Goal: Information Seeking & Learning: Compare options

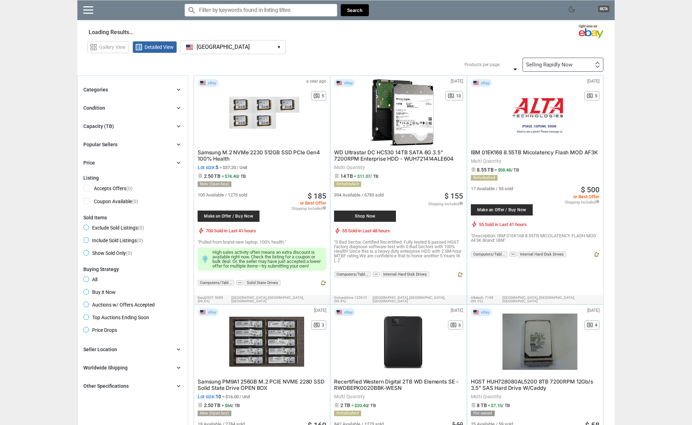
click at [279, 45] on span "▾" at bounding box center [279, 47] width 2 height 5
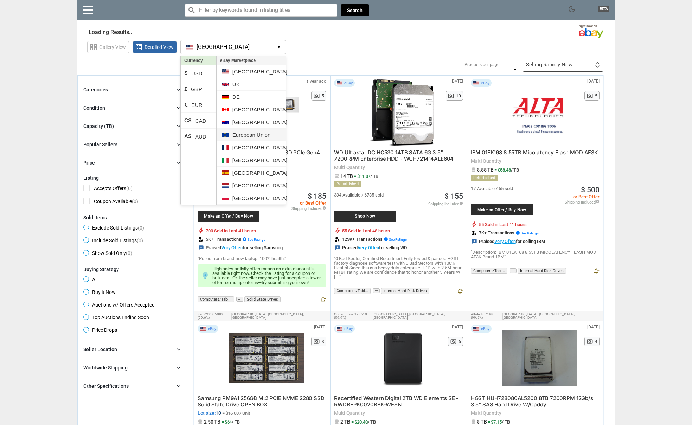
click at [243, 132] on li "European Union" at bounding box center [251, 135] width 69 height 13
type input "*"
click at [248, 133] on li "European Union" at bounding box center [251, 135] width 69 height 13
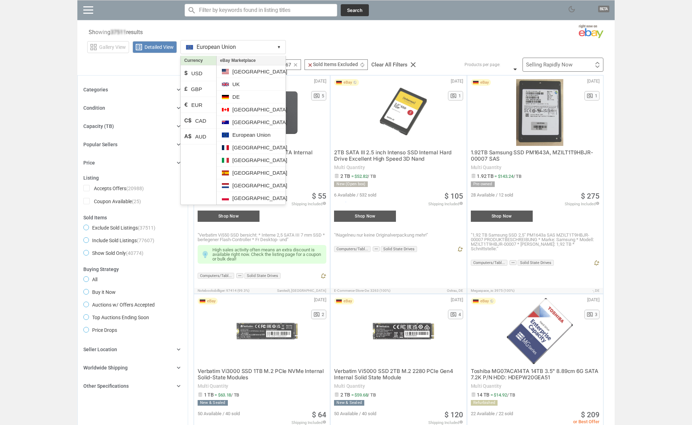
click at [29, 129] on div at bounding box center [346, 212] width 692 height 425
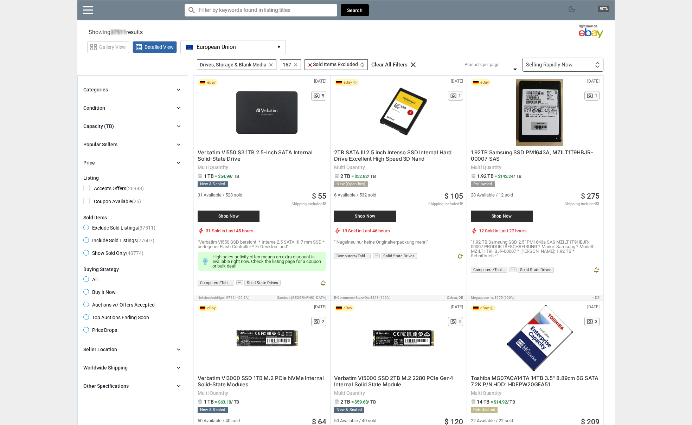
click at [158, 127] on div "Capacity (TB) chevron_right" at bounding box center [132, 126] width 99 height 8
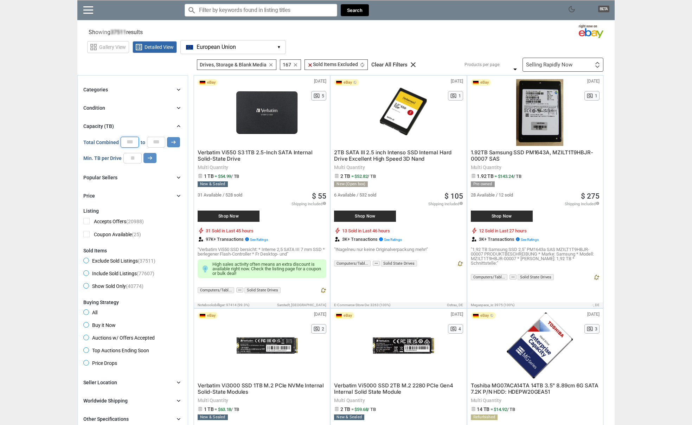
click at [131, 143] on input "*" at bounding box center [130, 142] width 18 height 11
click at [134, 156] on input "number" at bounding box center [132, 158] width 18 height 11
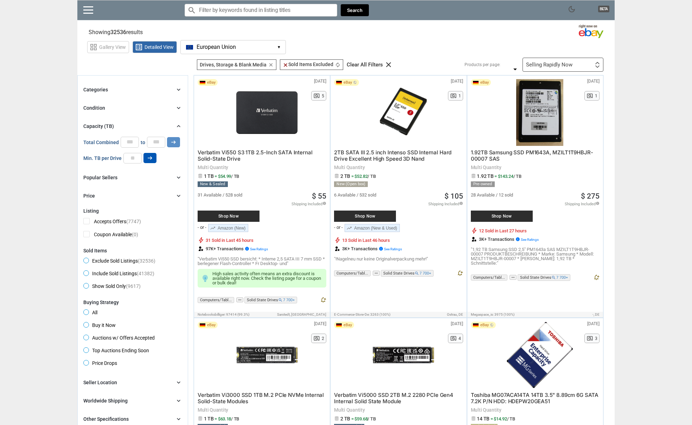
click at [148, 159] on icon "arrow_right_alt" at bounding box center [150, 158] width 7 height 7
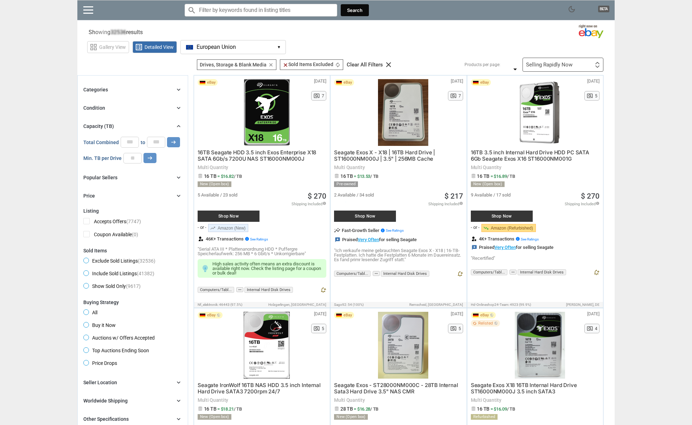
click at [6, 126] on div at bounding box center [346, 212] width 692 height 425
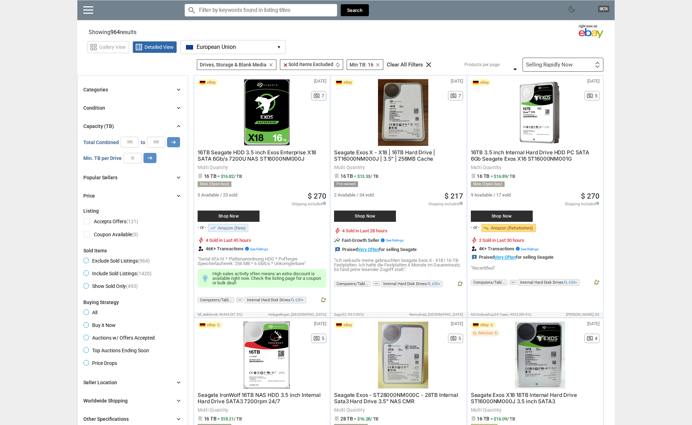
drag, startPoint x: 139, startPoint y: 157, endPoint x: 122, endPoint y: 159, distance: 17.3
click at [121, 159] on div "Min. TB per Drive ** arrow_right_alt" at bounding box center [119, 158] width 73 height 11
type input "**"
click at [150, 160] on icon "arrow_right_alt" at bounding box center [150, 158] width 7 height 7
